Goal: Task Accomplishment & Management: Manage account settings

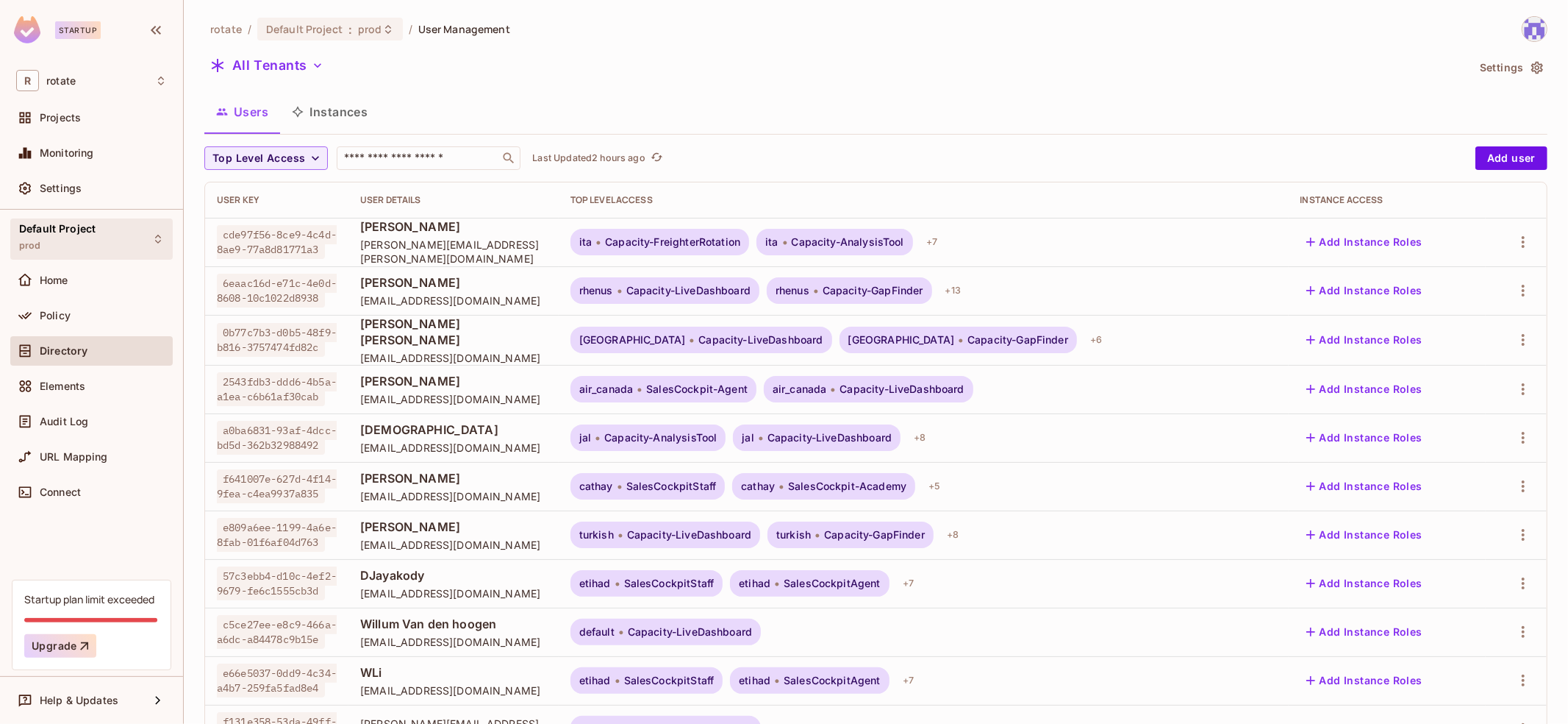
click at [122, 235] on div "Default Project prod" at bounding box center [91, 238] width 163 height 40
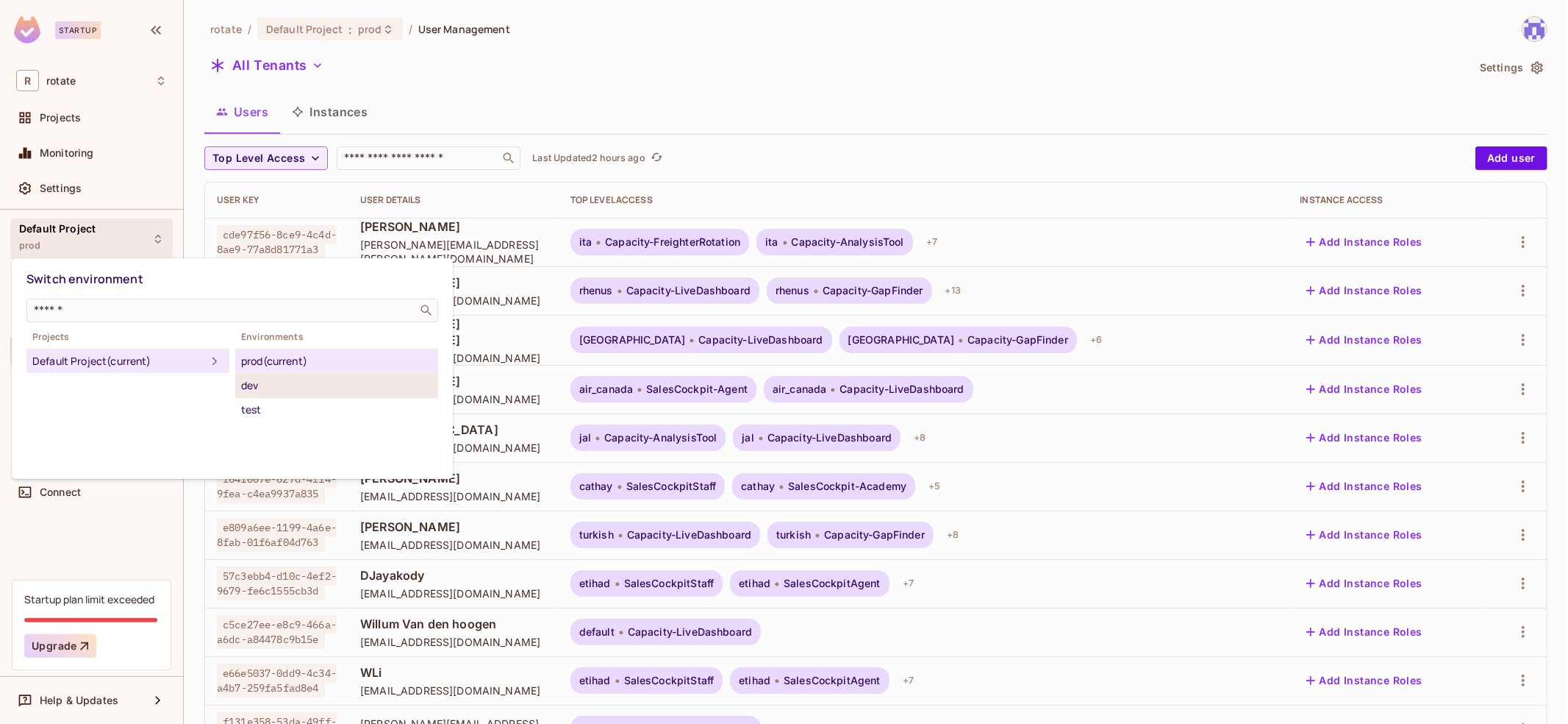
click at [289, 390] on div "dev" at bounding box center [336, 385] width 191 height 17
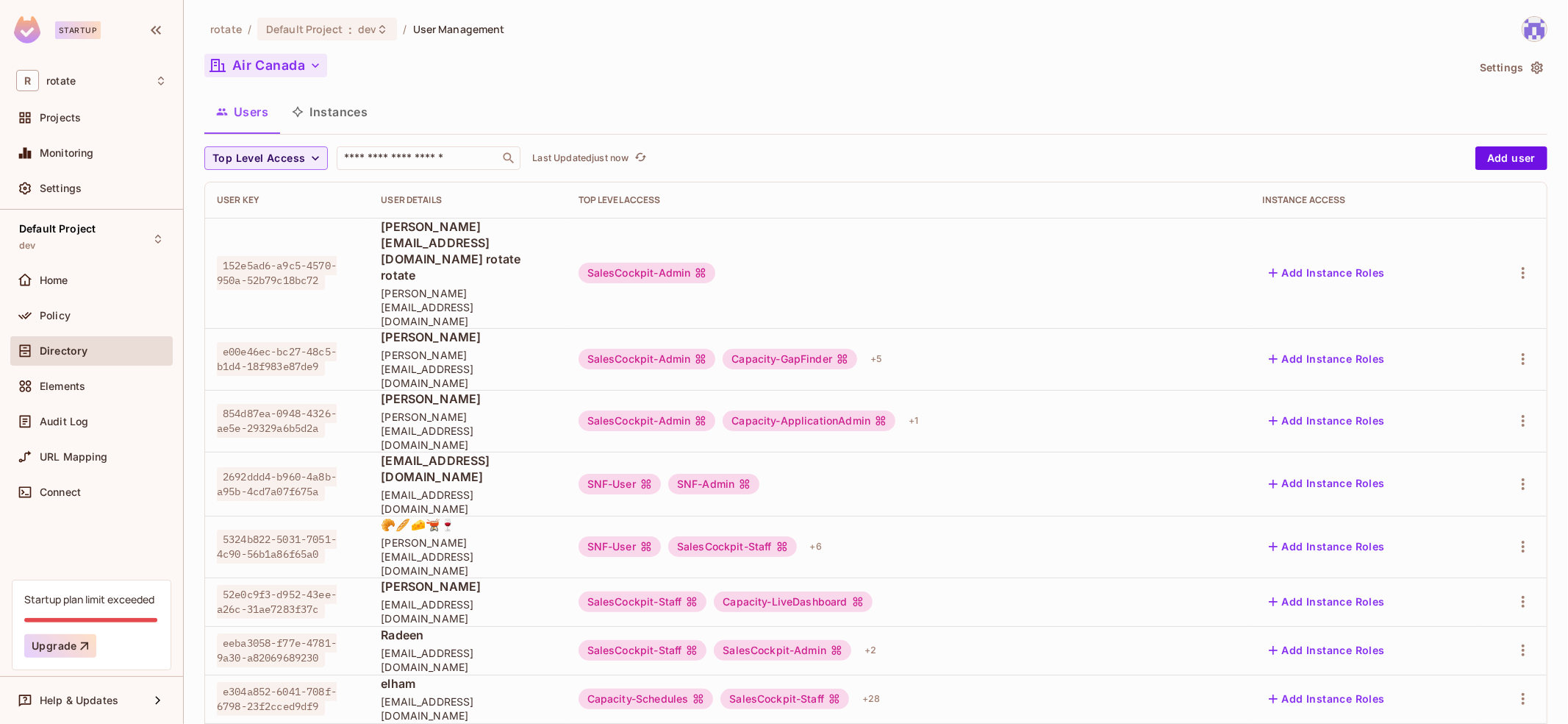
click at [279, 55] on button "Air Canada" at bounding box center [265, 65] width 122 height 23
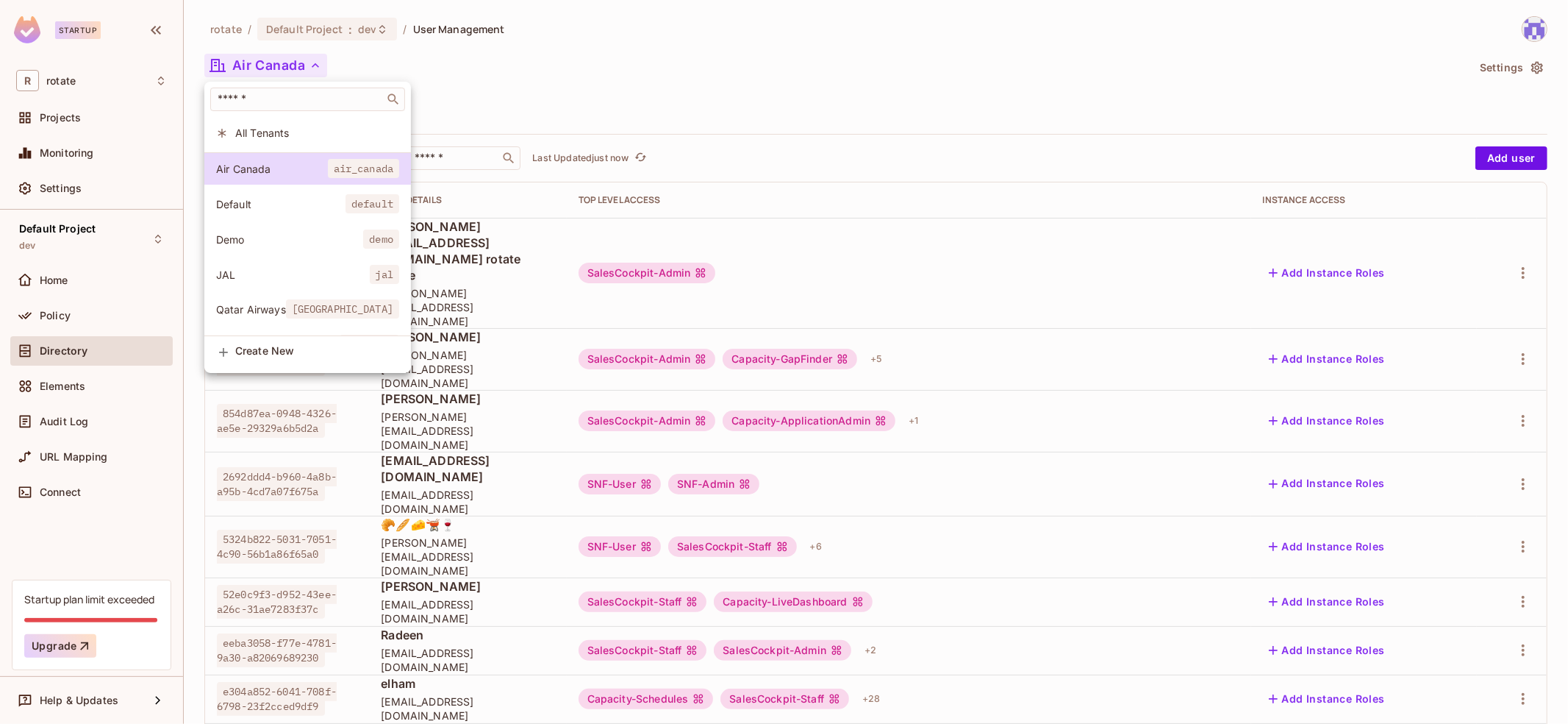
click at [333, 140] on li "All Tenants" at bounding box center [307, 133] width 206 height 32
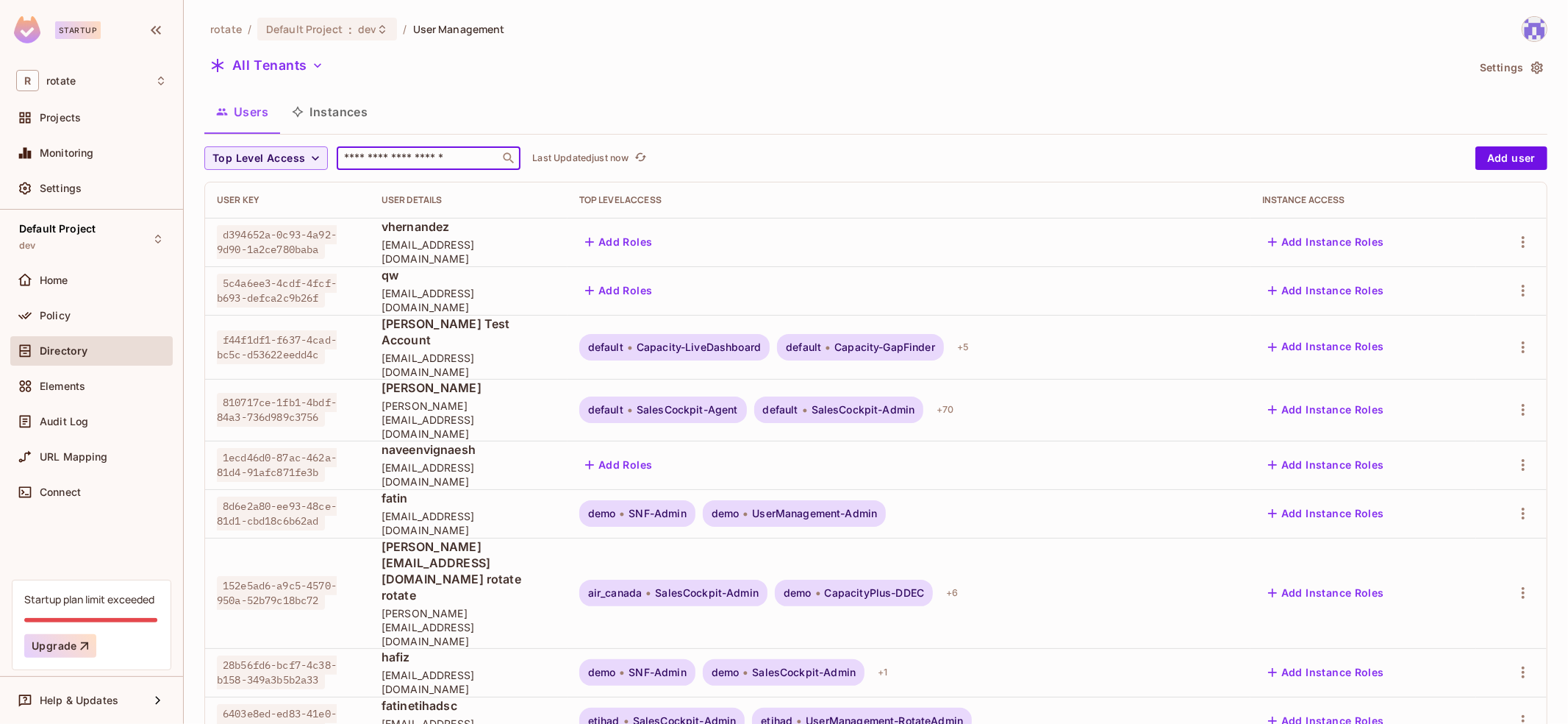
click at [420, 156] on input "text" at bounding box center [418, 157] width 154 height 14
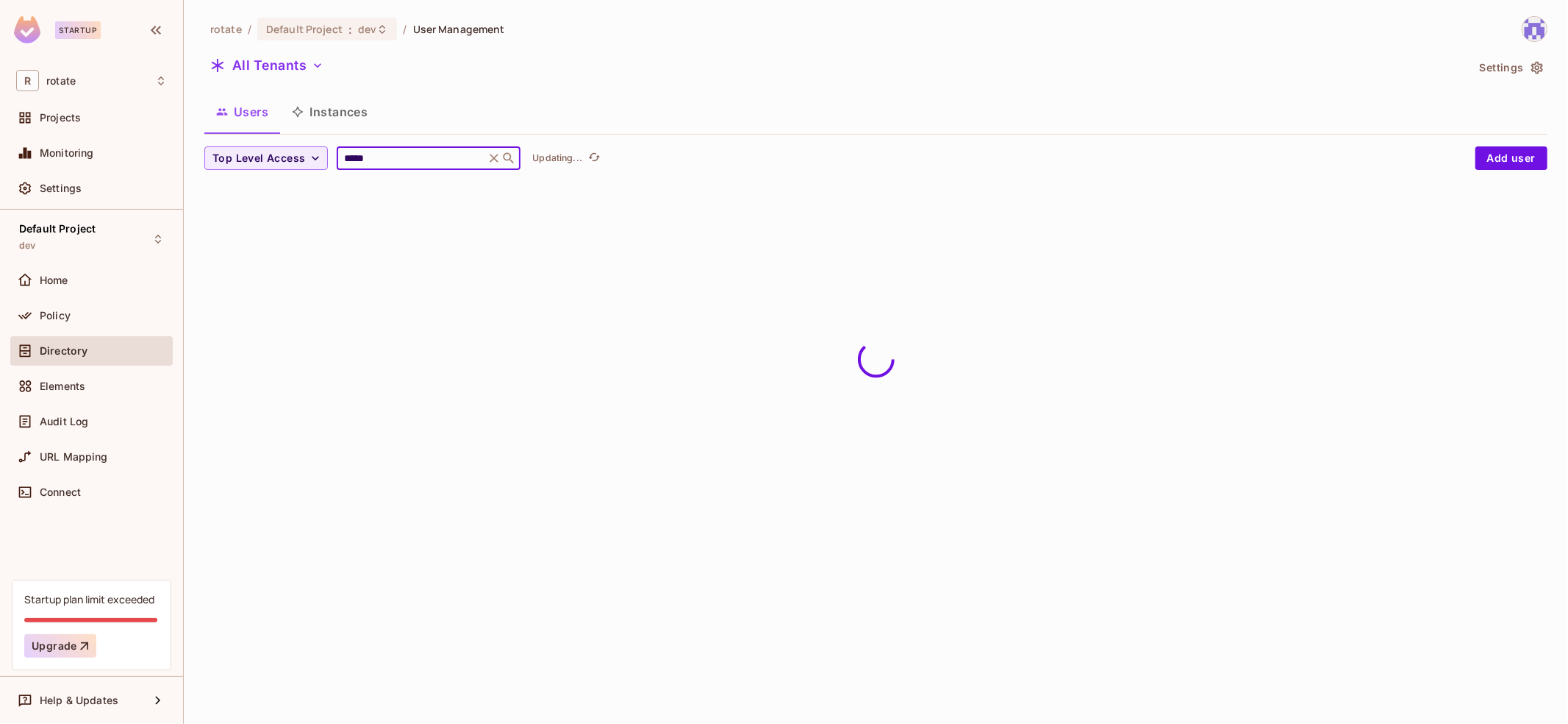
type input "*****"
click at [1036, 161] on div "Top Level Access ***** ​ Updating..." at bounding box center [836, 158] width 1264 height 23
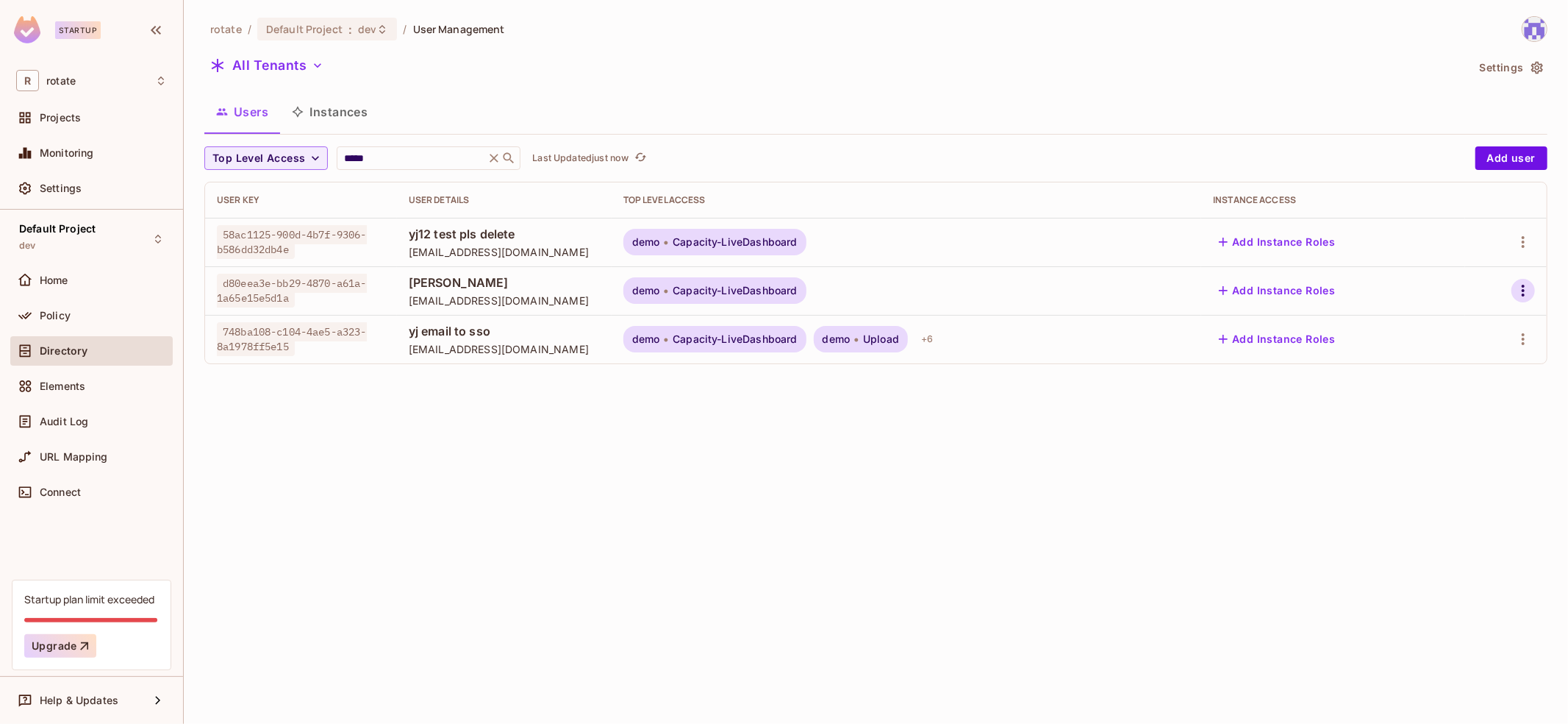
click at [1523, 297] on icon "button" at bounding box center [1523, 290] width 17 height 17
click at [1432, 424] on div "Delete User" at bounding box center [1458, 421] width 58 height 14
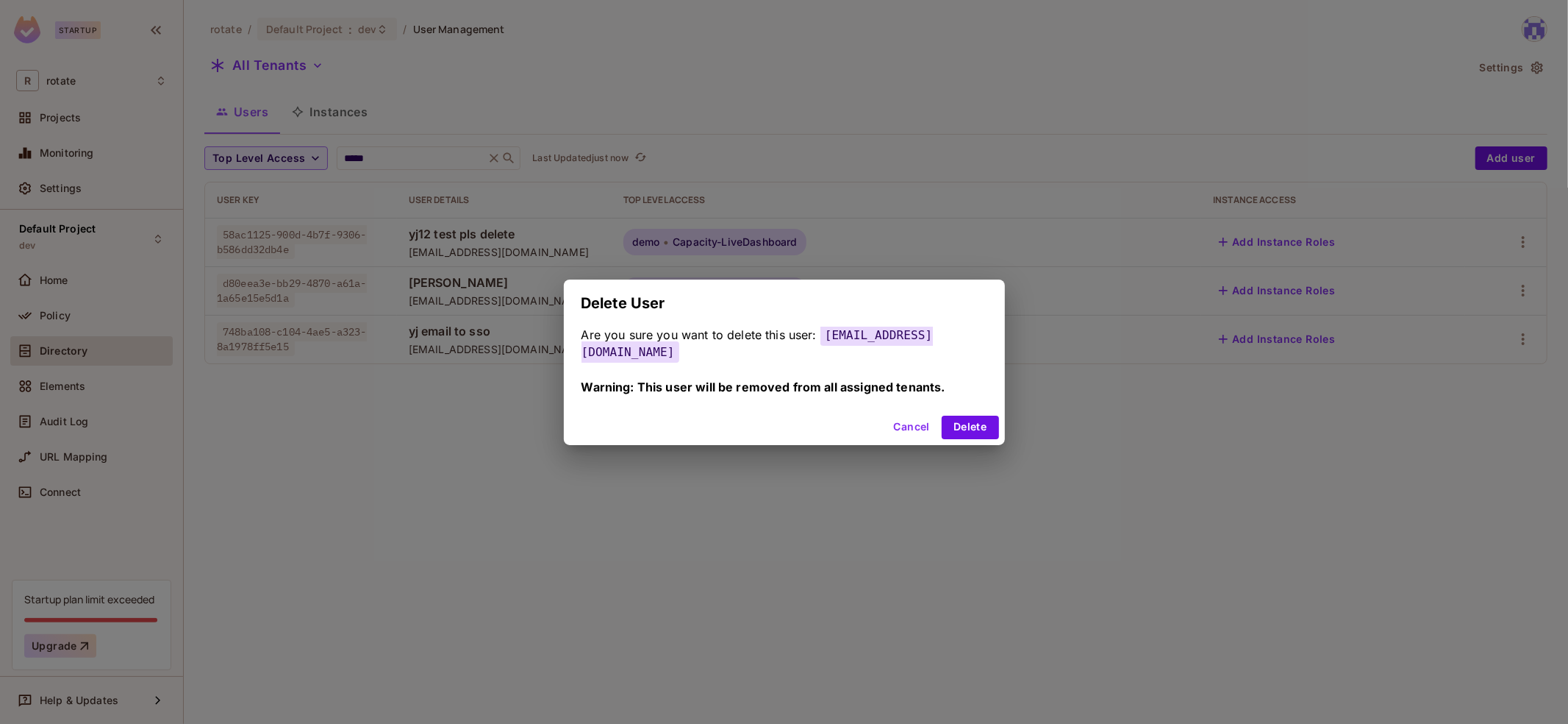
click at [913, 427] on button "Cancel" at bounding box center [912, 427] width 48 height 23
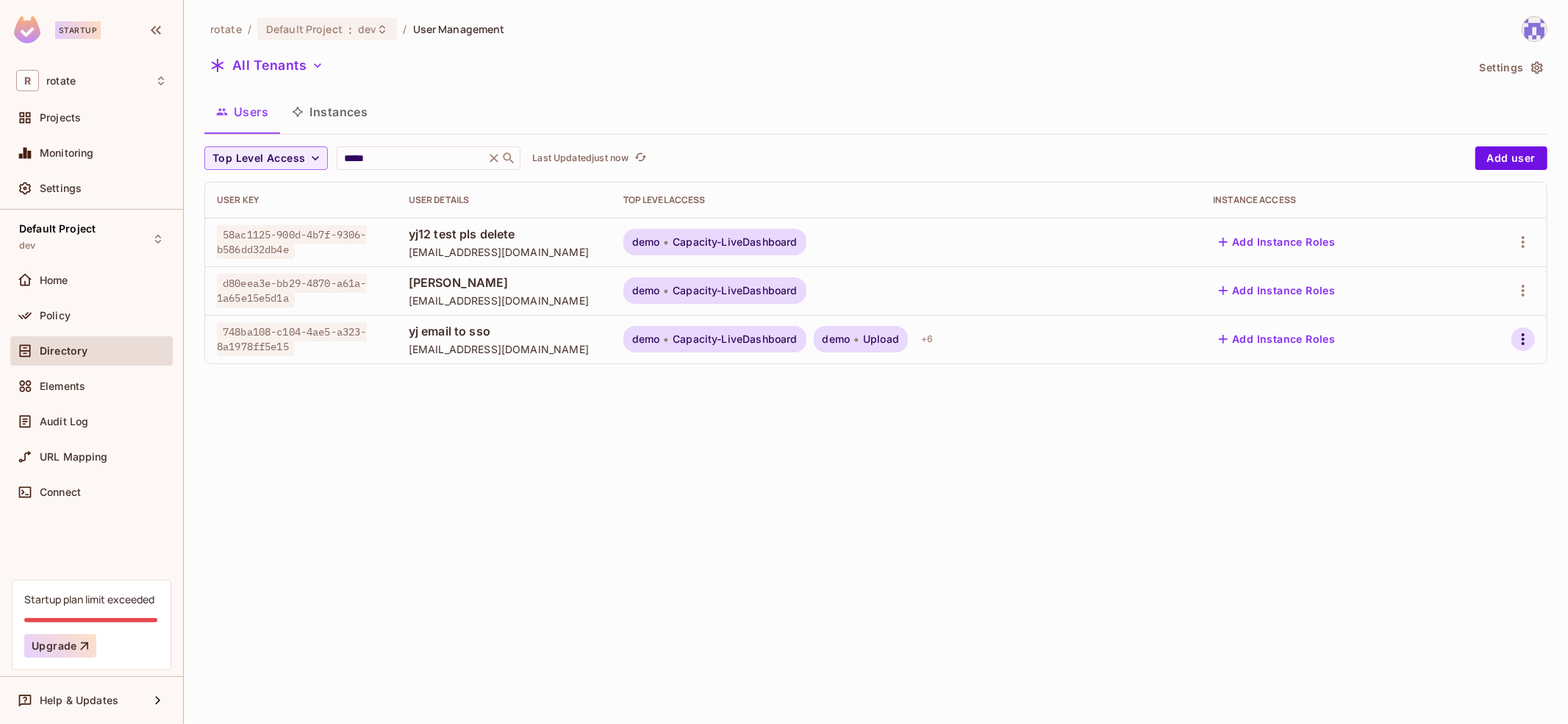
click at [1529, 335] on icon "button" at bounding box center [1523, 339] width 17 height 17
click at [1452, 476] on div "Delete User" at bounding box center [1458, 469] width 58 height 14
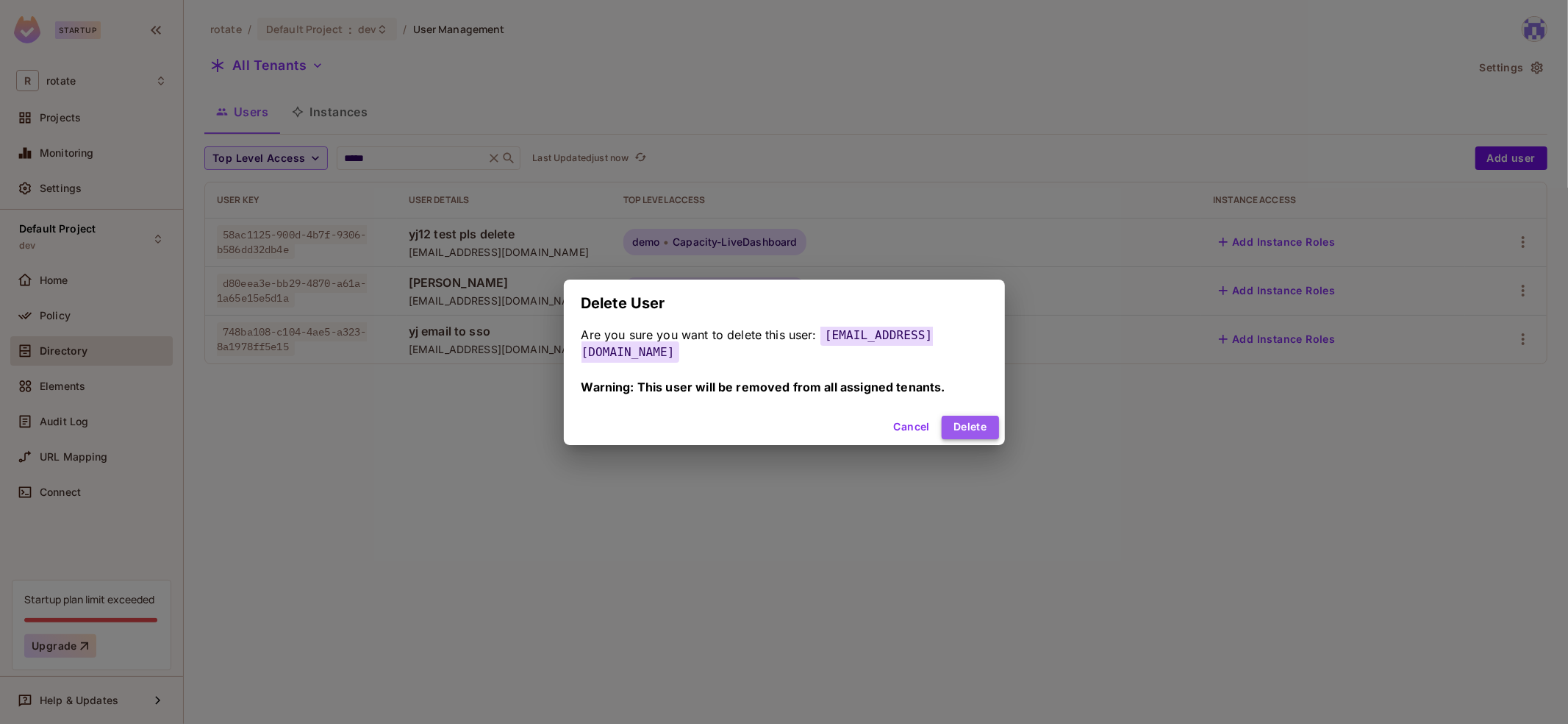
click at [976, 432] on button "Delete" at bounding box center [970, 427] width 57 height 23
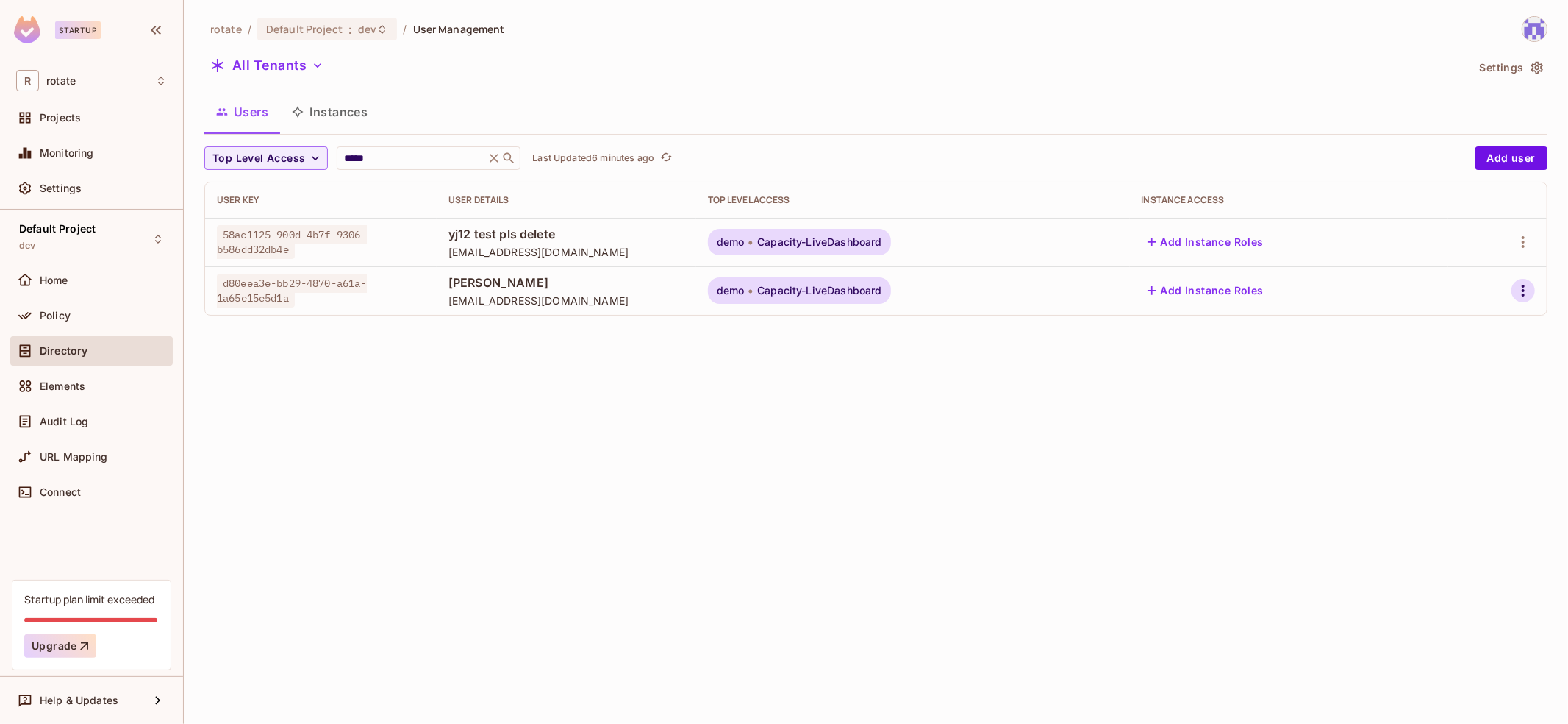
click at [1532, 286] on icon "button" at bounding box center [1523, 290] width 17 height 17
click at [1454, 350] on div "Top Level Roles" at bounding box center [1469, 356] width 79 height 14
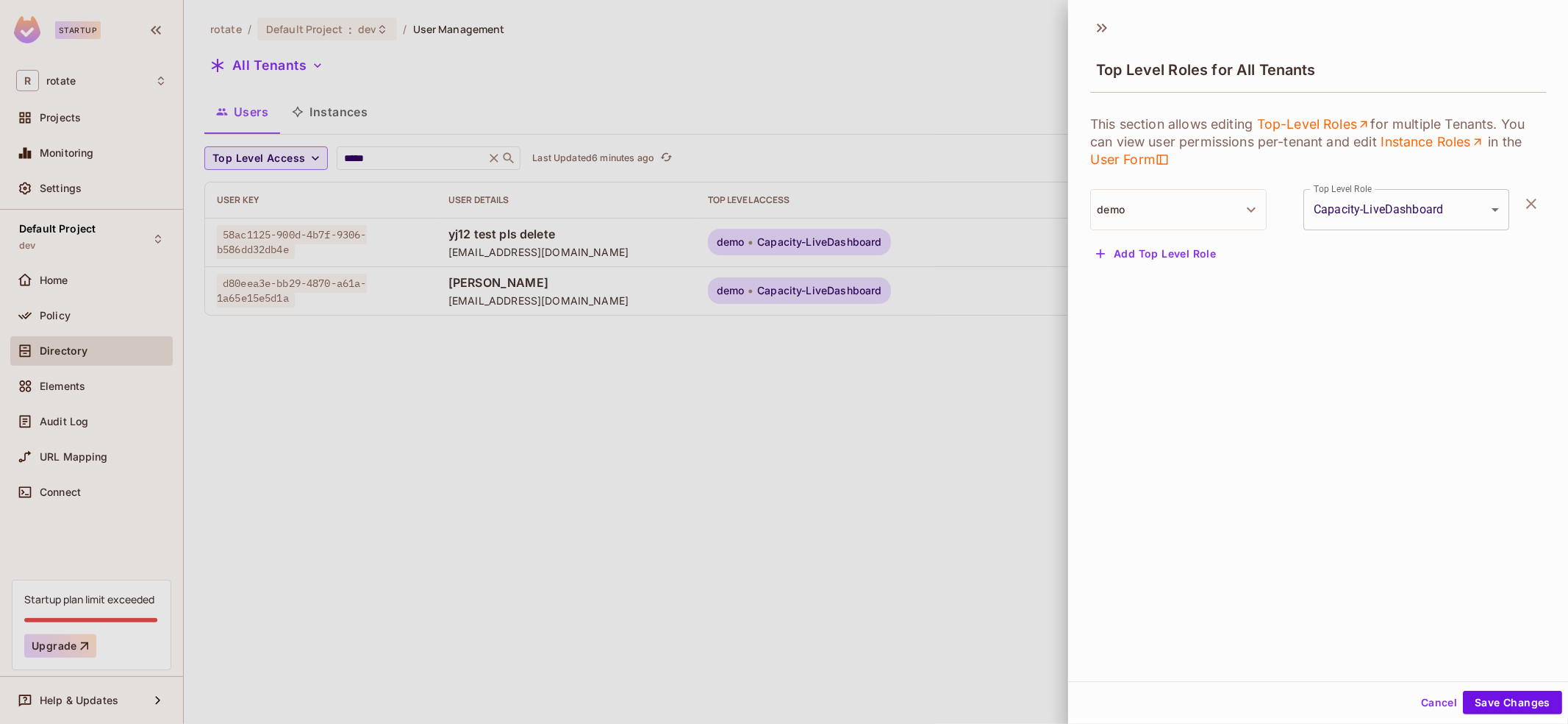
click at [1184, 247] on button "Add Top Level Role" at bounding box center [1156, 253] width 132 height 23
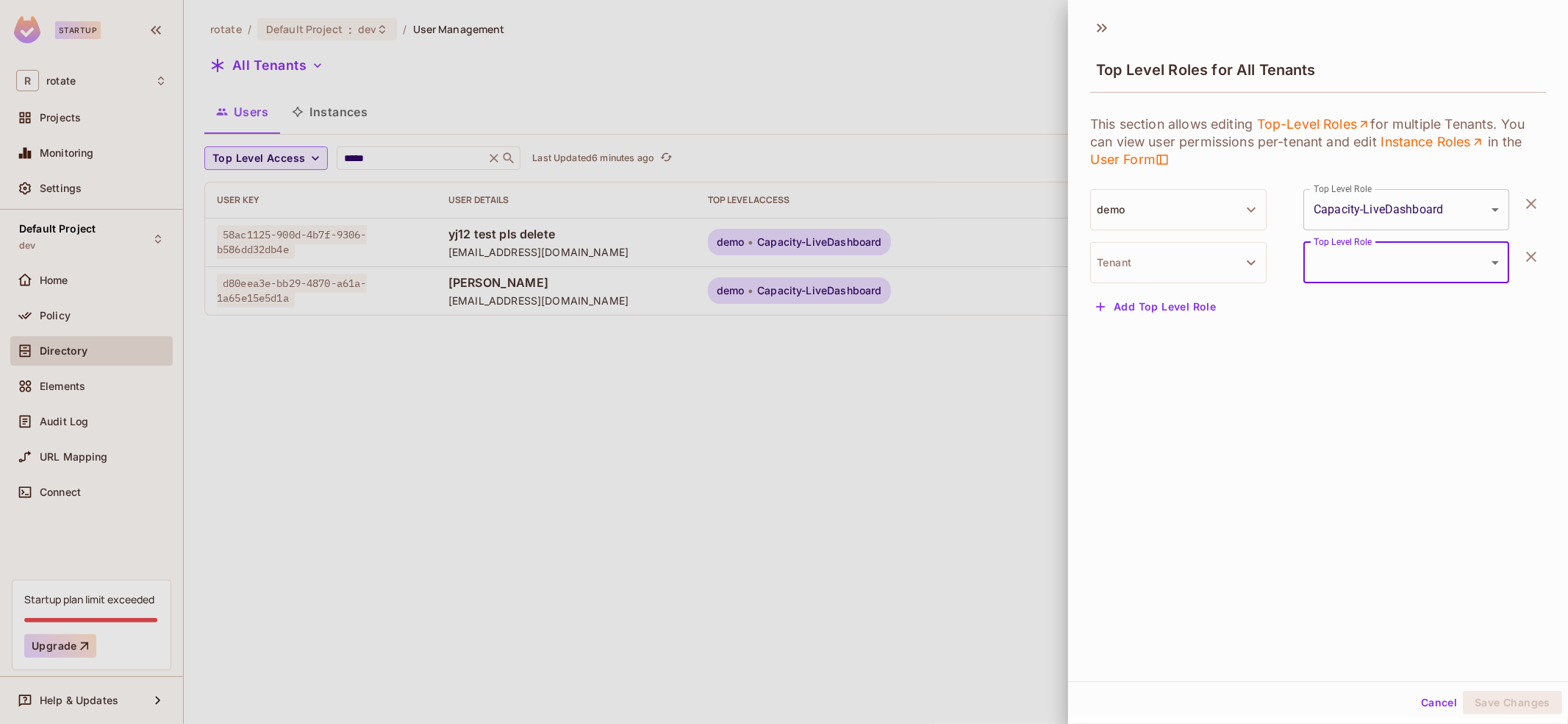
drag, startPoint x: 1194, startPoint y: 269, endPoint x: 1194, endPoint y: 259, distance: 10.0
click at [1194, 269] on button "Tenant" at bounding box center [1178, 263] width 176 height 41
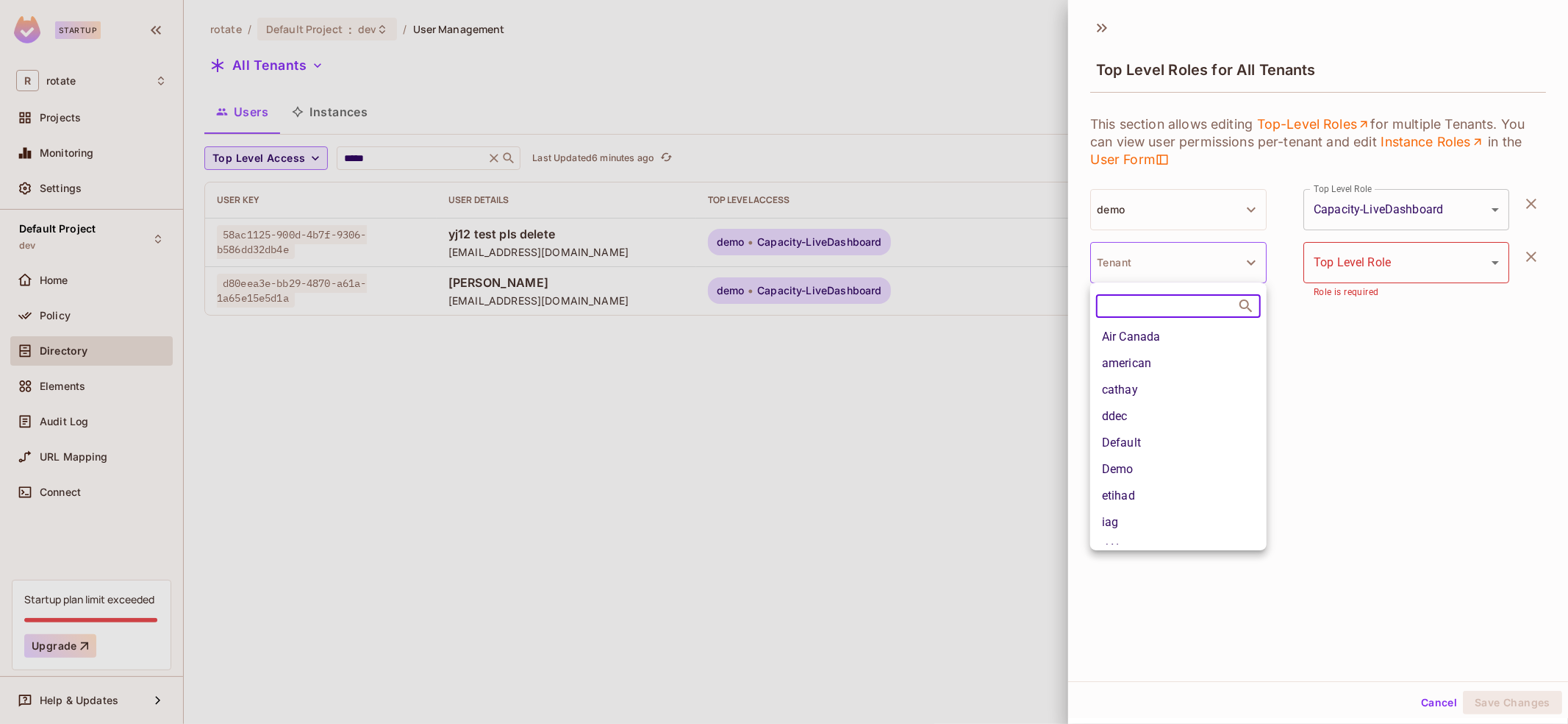
click at [1181, 461] on li "Demo" at bounding box center [1178, 469] width 176 height 26
click at [1372, 259] on body "**********" at bounding box center [784, 362] width 1568 height 724
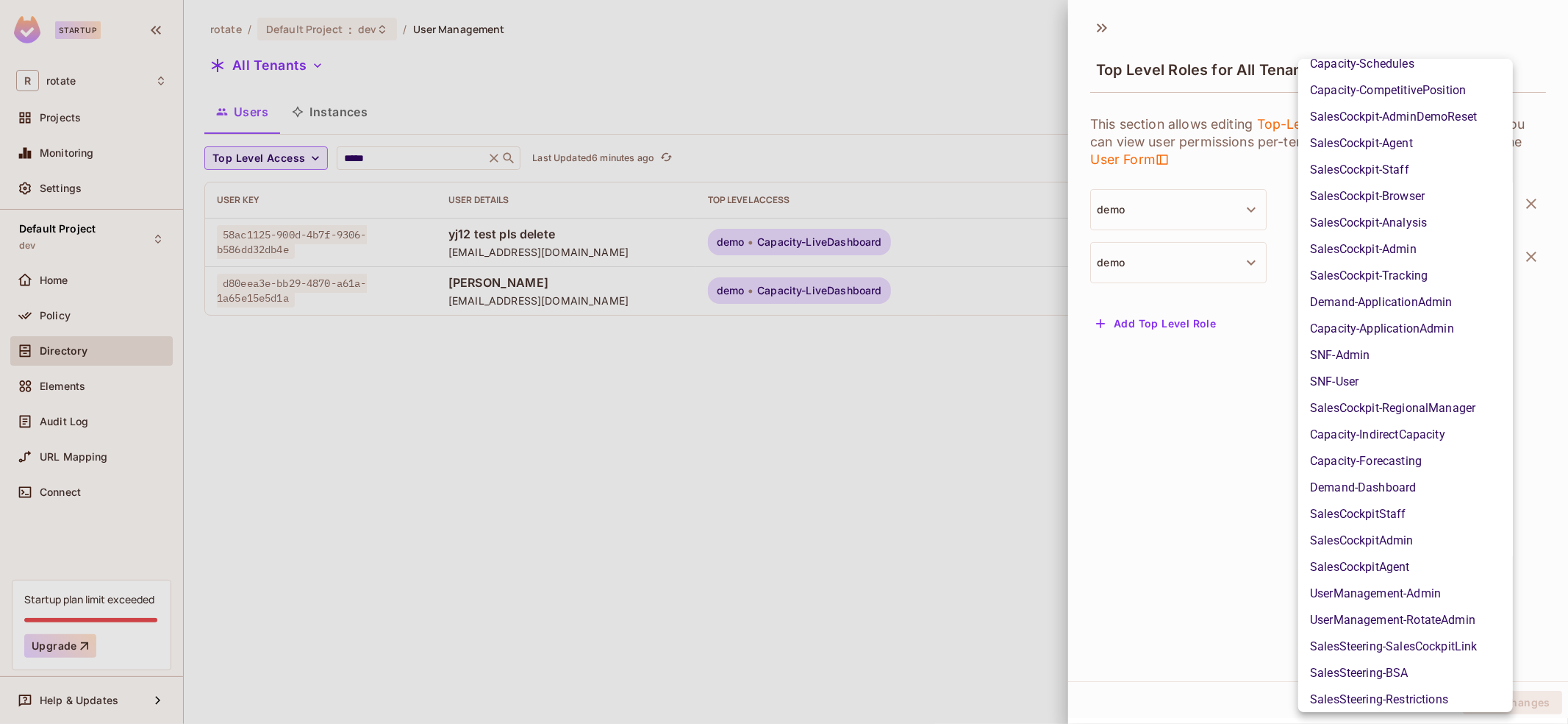
scroll to position [437, 0]
click at [1431, 257] on li "SalesCockpit-Admin" at bounding box center [1406, 250] width 215 height 26
type input "**********"
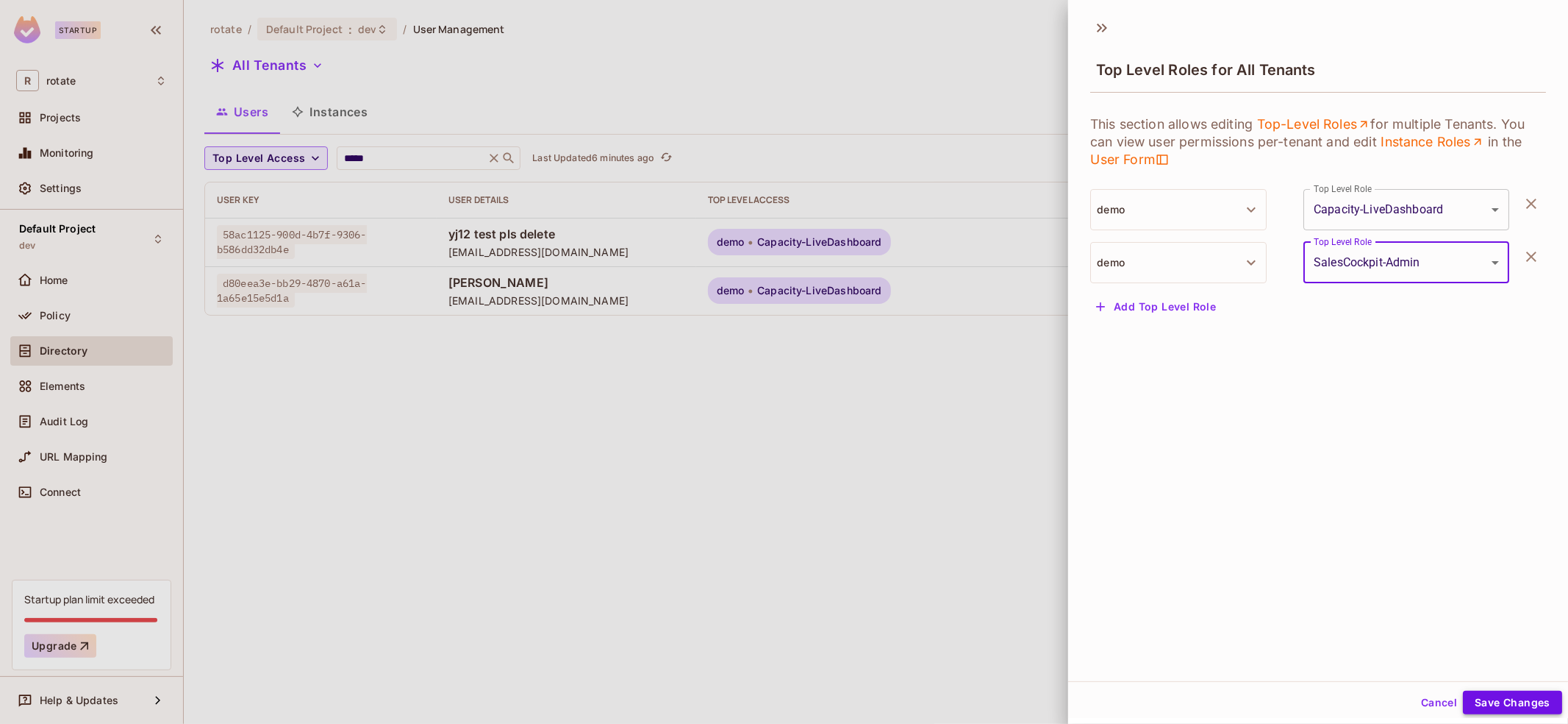
click at [1483, 698] on button "Save Changes" at bounding box center [1512, 702] width 99 height 23
